Goal: Information Seeking & Learning: Learn about a topic

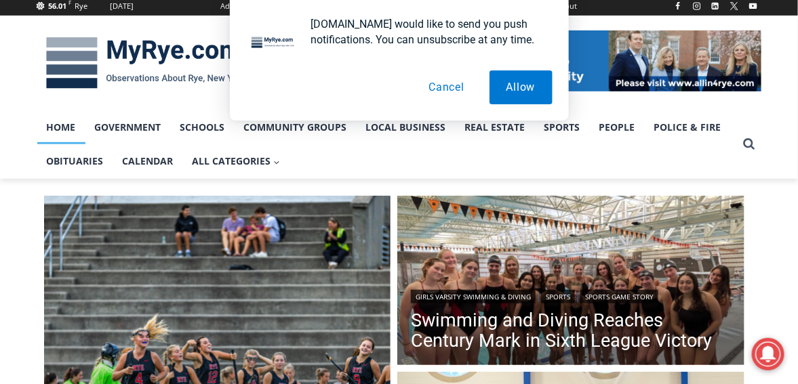
scroll to position [203, 0]
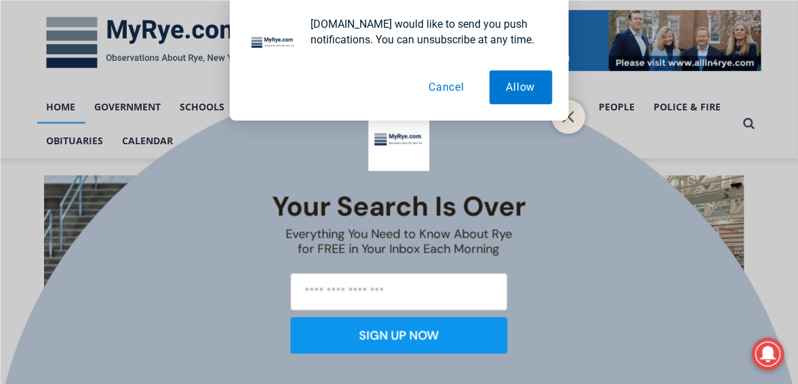
click at [437, 85] on button "Cancel" at bounding box center [446, 87] width 70 height 34
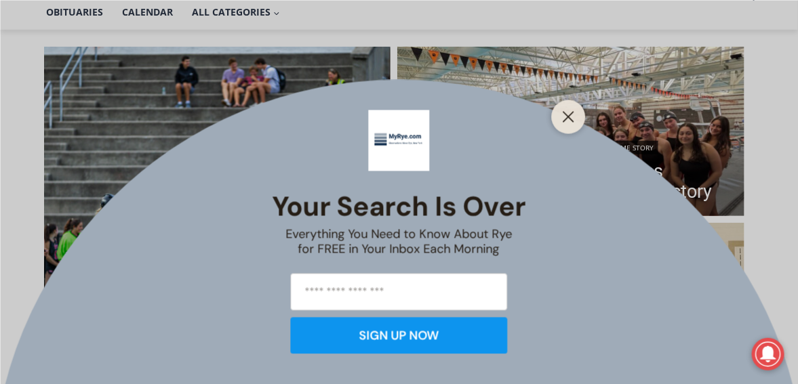
scroll to position [339, 0]
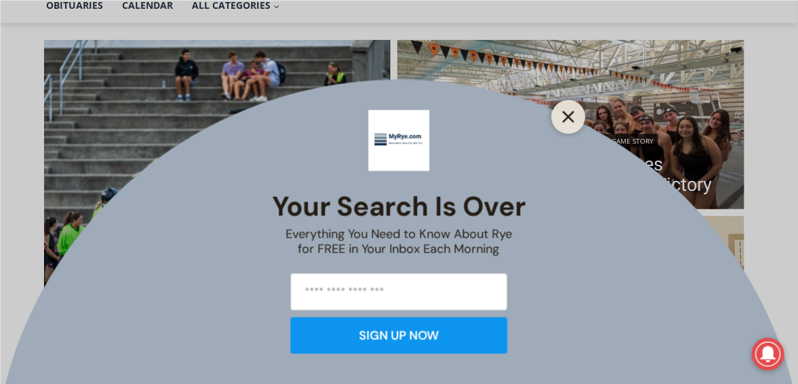
click at [567, 113] on icon "Close" at bounding box center [569, 116] width 12 height 12
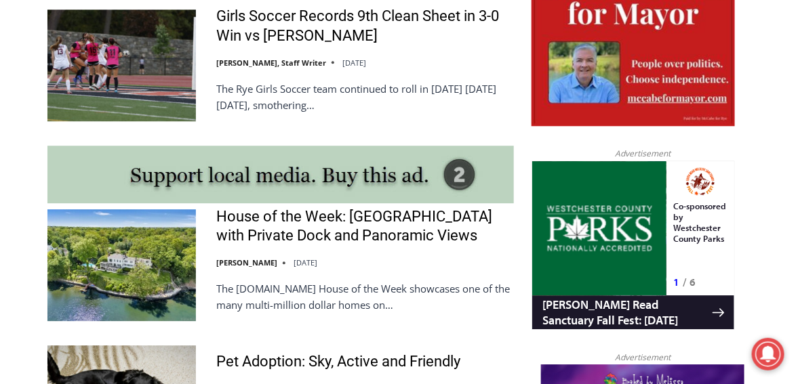
scroll to position [1220, 0]
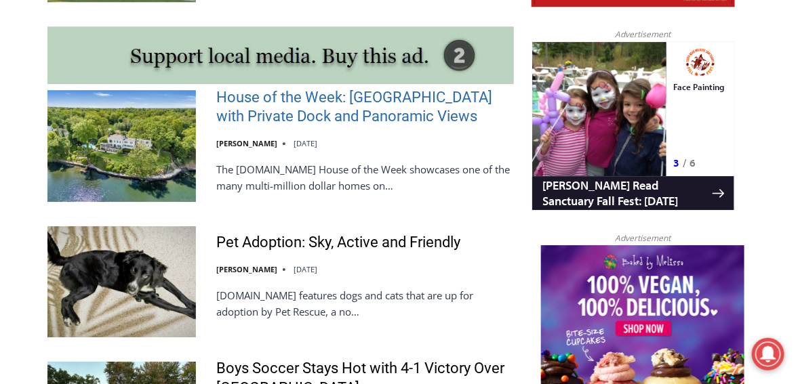
click at [354, 111] on link "House of the Week: [GEOGRAPHIC_DATA] with Private Dock and Panoramic Views" at bounding box center [365, 107] width 298 height 39
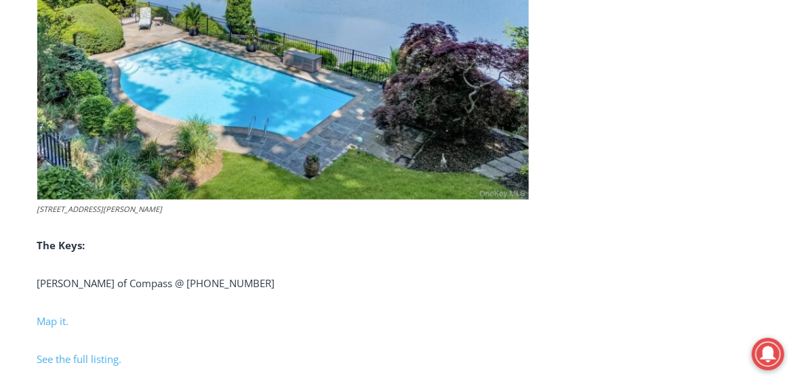
scroll to position [5465, 0]
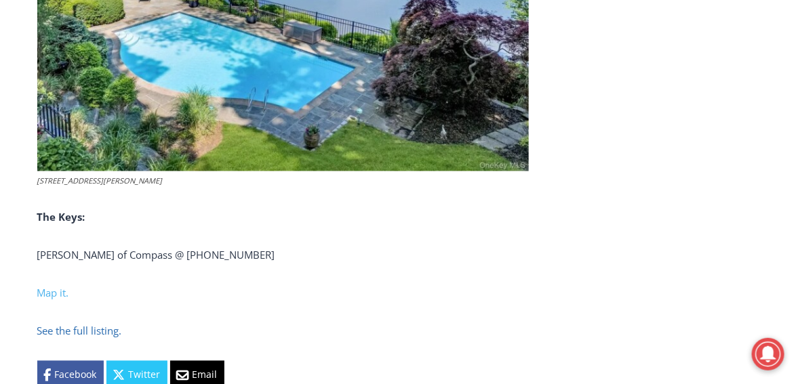
click at [73, 338] on span "See the full listing." at bounding box center [79, 332] width 85 height 14
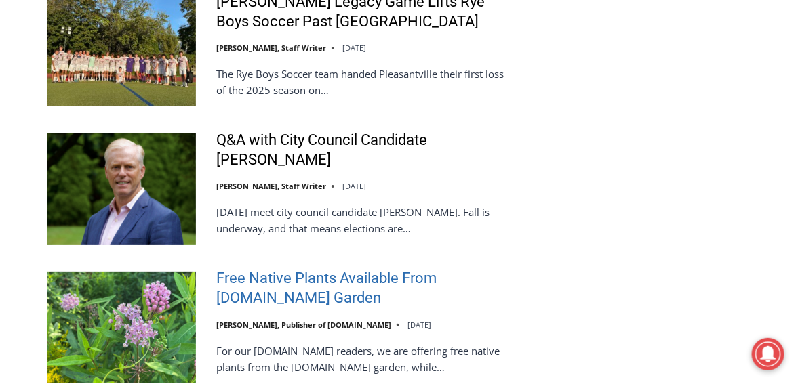
scroll to position [3118, 0]
